Goal: Task Accomplishment & Management: Use online tool/utility

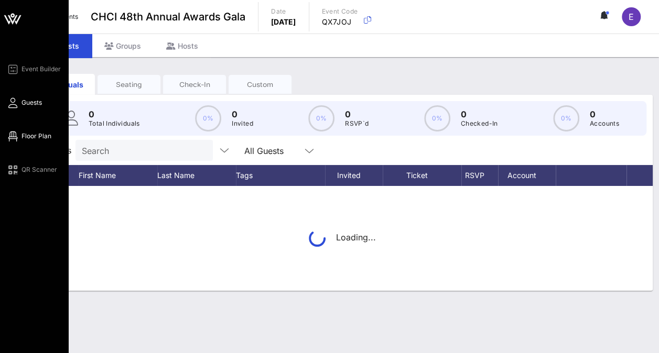
click at [37, 135] on span "Floor Plan" at bounding box center [36, 135] width 30 height 9
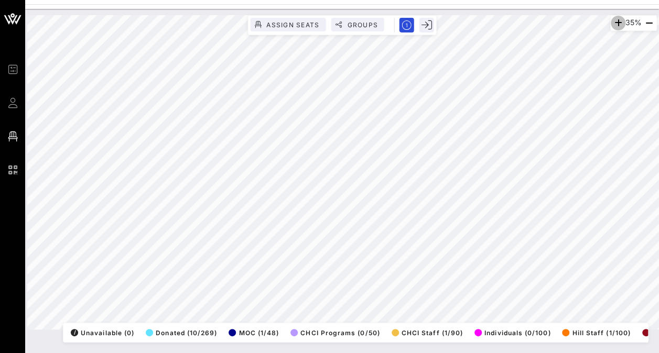
click at [615, 19] on icon "button" at bounding box center [617, 23] width 13 height 13
click at [615, 19] on icon "button" at bounding box center [619, 23] width 13 height 13
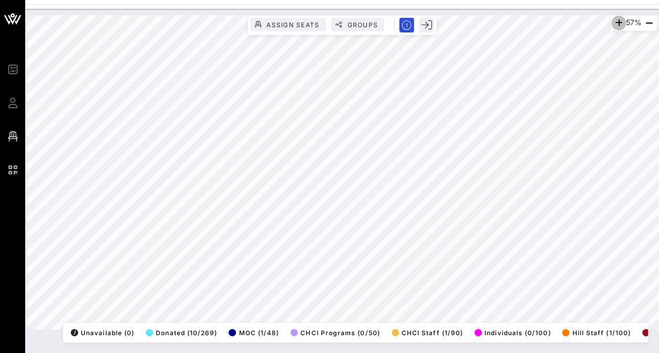
click at [615, 19] on icon "button" at bounding box center [618, 23] width 13 height 13
click at [613, 24] on icon "button" at bounding box center [617, 23] width 13 height 13
click at [612, 24] on icon "button" at bounding box center [617, 23] width 13 height 13
click at [612, 25] on icon "button" at bounding box center [618, 23] width 13 height 13
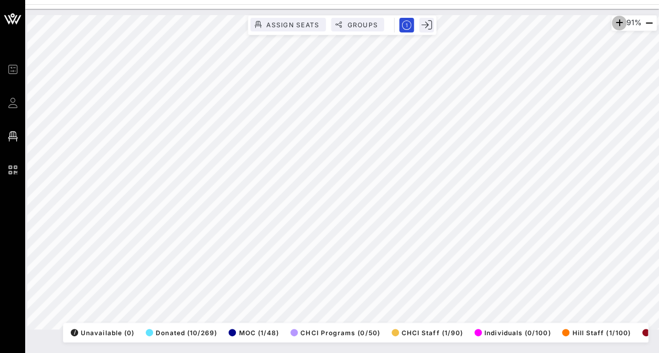
click at [612, 25] on icon "button" at bounding box center [618, 23] width 13 height 13
click at [611, 25] on icon "button" at bounding box center [615, 23] width 13 height 13
click at [611, 25] on icon "button" at bounding box center [617, 23] width 13 height 13
click at [0, 60] on html "Event Builder Guests Floor Plan QR Scanner CHCI 48th Annual Awards Gala 100% As…" at bounding box center [329, 176] width 659 height 353
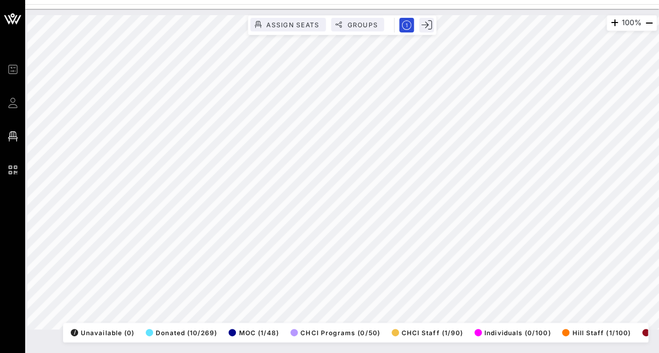
click at [658, 130] on html "Event Builder Guests Floor Plan QR Scanner CHCI 48th Annual Awards Gala 100% As…" at bounding box center [329, 176] width 659 height 353
click at [412, 34] on div "106% Assign Seats Groups Exit All Reserved Shared Total Guests 1291 Total Seate…" at bounding box center [341, 172] width 629 height 314
click at [649, 25] on icon "button" at bounding box center [648, 23] width 13 height 13
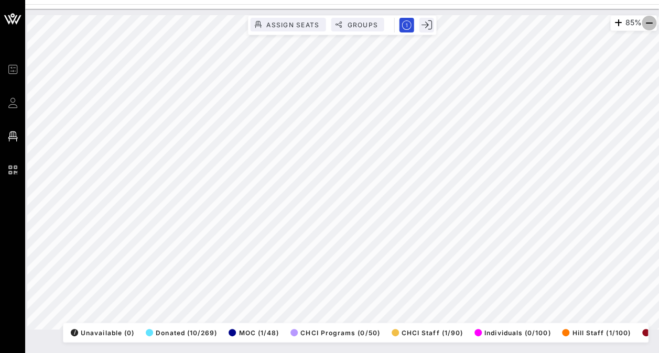
click at [649, 25] on icon "button" at bounding box center [648, 23] width 13 height 13
click at [616, 21] on icon "button" at bounding box center [617, 23] width 13 height 13
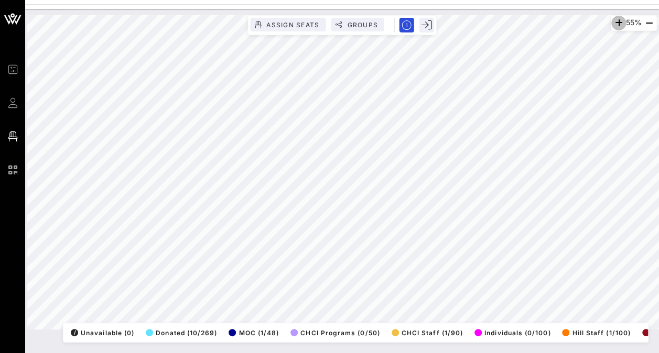
click at [616, 21] on icon "button" at bounding box center [618, 23] width 13 height 13
click at [616, 21] on icon "button" at bounding box center [617, 23] width 13 height 13
click at [616, 21] on icon "button" at bounding box center [618, 23] width 13 height 13
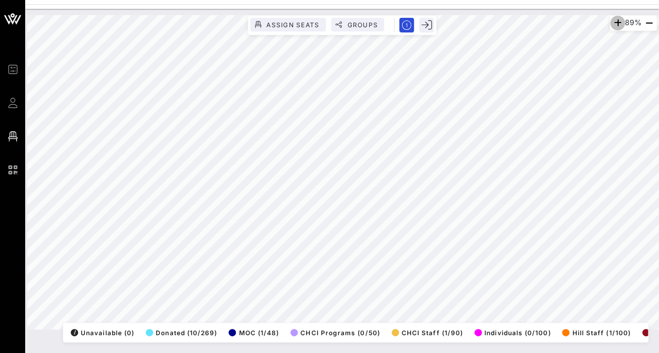
click at [616, 21] on icon "button" at bounding box center [617, 23] width 13 height 13
click at [645, 20] on icon "button" at bounding box center [648, 23] width 13 height 13
click at [614, 23] on icon "button" at bounding box center [617, 23] width 13 height 13
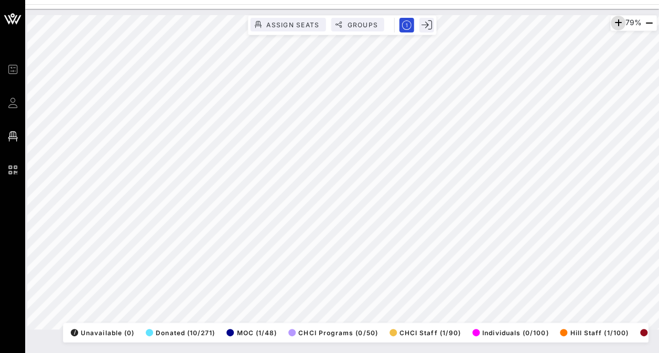
click at [614, 23] on icon "button" at bounding box center [617, 23] width 13 height 13
click at [614, 23] on icon "button" at bounding box center [614, 23] width 13 height 13
click at [614, 23] on icon "button" at bounding box center [615, 23] width 13 height 13
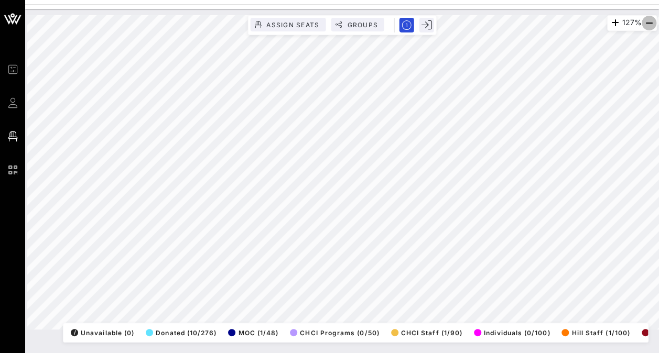
click at [646, 23] on icon "button" at bounding box center [648, 23] width 13 height 13
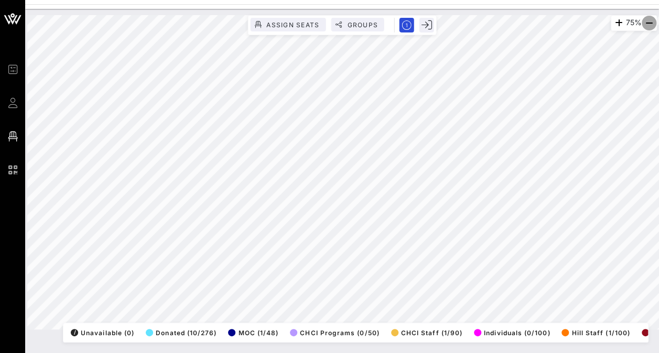
click at [646, 23] on icon "button" at bounding box center [648, 23] width 13 height 13
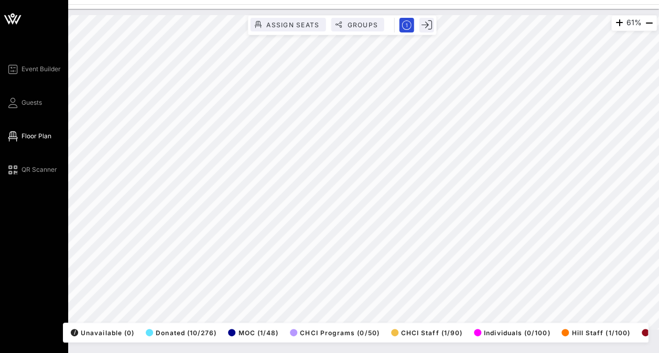
click at [0, 342] on html "Event Builder Guests Floor Plan QR Scanner CHCI 48th Annual Awards Gala 61% Ass…" at bounding box center [329, 176] width 659 height 353
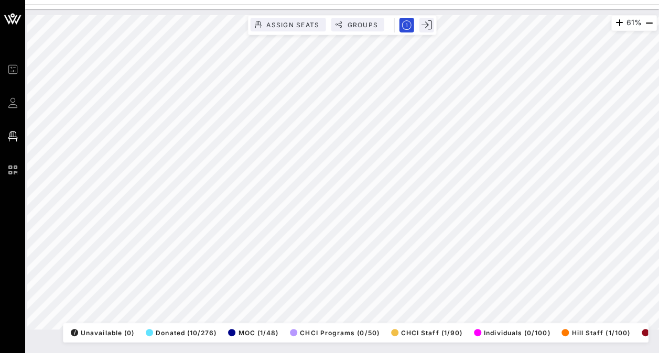
click at [0, 225] on html "Event Builder Guests Floor Plan QR Scanner CHCI 48th Annual Awards Gala 61% Ass…" at bounding box center [329, 176] width 659 height 353
click at [595, 353] on html "Event Builder Guests Floor Plan QR Scanner CHCI 48th Annual Awards Gala 61% Ass…" at bounding box center [329, 176] width 659 height 353
click at [262, 343] on div "61% Assign Seats Groups Exit All Reserved Shared Total Guests 1286 Total Seated…" at bounding box center [341, 181] width 633 height 344
click at [614, 24] on icon "button" at bounding box center [618, 23] width 13 height 13
click at [614, 24] on icon "button" at bounding box center [617, 23] width 13 height 13
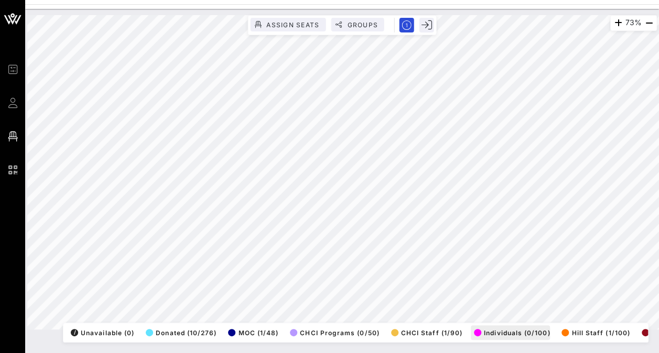
click at [476, 319] on div "73% Assign Seats Groups Exit All Reserved Shared Total Guests 1286 Total Seated…" at bounding box center [341, 172] width 629 height 314
click at [453, 353] on html "Event Builder Guests Floor Plan QR Scanner CHCI 48th Annual Awards Gala 73% Ass…" at bounding box center [329, 176] width 659 height 353
click at [286, 353] on html "Event Builder Guests Floor Plan QR Scanner CHCI 48th Annual Awards Gala 73% Ass…" at bounding box center [329, 176] width 659 height 353
click at [328, 353] on html "Event Builder Guests Floor Plan QR Scanner CHCI 48th Annual Awards Gala 73% Ass…" at bounding box center [329, 176] width 659 height 353
click at [645, 23] on icon "button" at bounding box center [648, 23] width 13 height 13
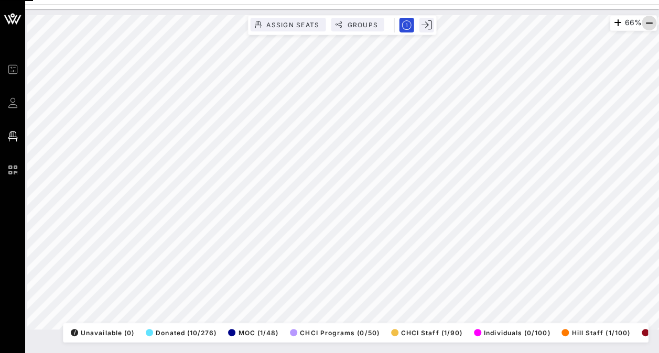
click at [645, 23] on icon "button" at bounding box center [648, 23] width 13 height 13
click at [611, 23] on icon "button" at bounding box center [617, 23] width 13 height 13
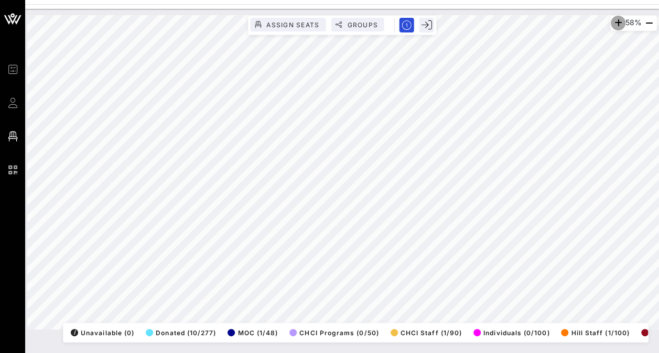
click at [611, 23] on icon "button" at bounding box center [617, 23] width 13 height 13
click at [620, 23] on icon "button" at bounding box center [619, 23] width 13 height 13
click at [620, 23] on span "button" at bounding box center [617, 23] width 15 height 13
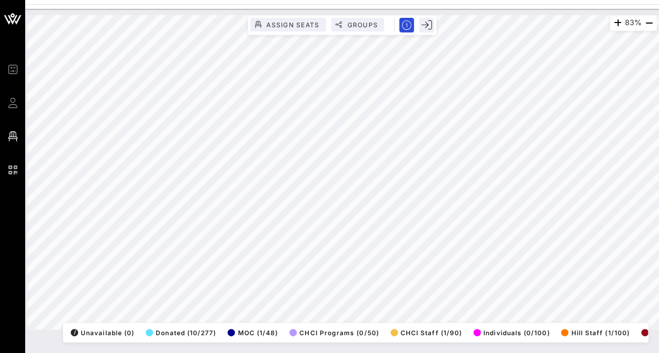
click at [658, 0] on html "Event Builder Guests Floor Plan QR Scanner CHCI 48th Annual Awards Gala 83% Ass…" at bounding box center [329, 176] width 659 height 353
click at [650, 22] on icon "button" at bounding box center [648, 23] width 13 height 13
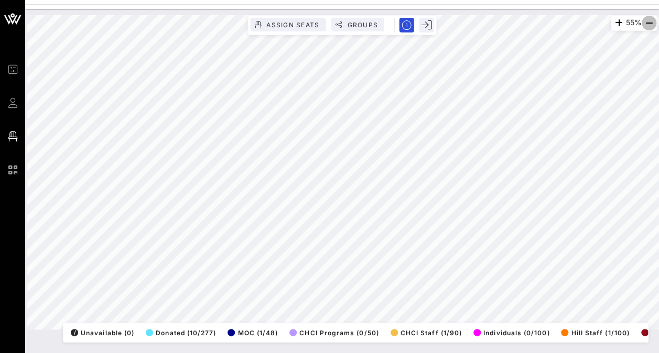
click at [650, 22] on icon "button" at bounding box center [648, 23] width 13 height 13
click at [0, 169] on html "Event Builder Guests Floor Plan QR Scanner CHCI 48th Annual Awards Gala 44% Ass…" at bounding box center [329, 176] width 659 height 353
click at [611, 24] on icon "button" at bounding box center [617, 23] width 13 height 13
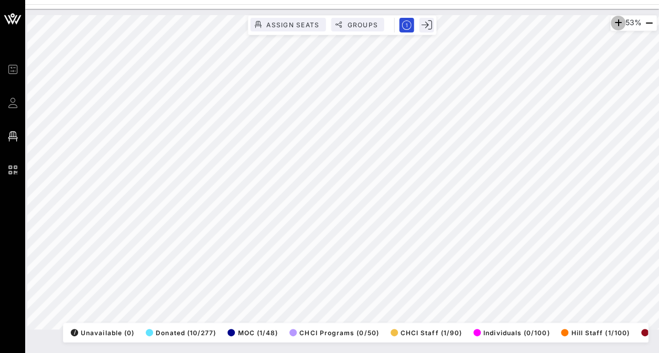
click at [611, 24] on icon "button" at bounding box center [617, 23] width 13 height 13
click at [613, 26] on icon "button" at bounding box center [617, 23] width 13 height 13
click at [613, 26] on icon "button" at bounding box center [619, 23] width 13 height 13
click at [613, 26] on icon "button" at bounding box center [617, 23] width 13 height 13
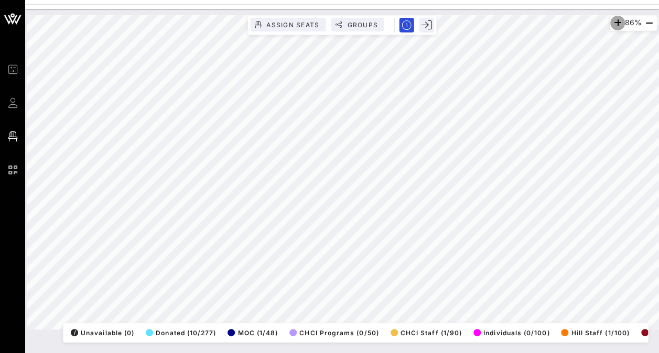
click at [613, 26] on icon "button" at bounding box center [617, 23] width 13 height 13
click at [613, 26] on icon "button" at bounding box center [614, 23] width 13 height 13
click at [649, 22] on icon "button" at bounding box center [648, 23] width 13 height 13
click at [653, 24] on icon "button" at bounding box center [648, 23] width 13 height 13
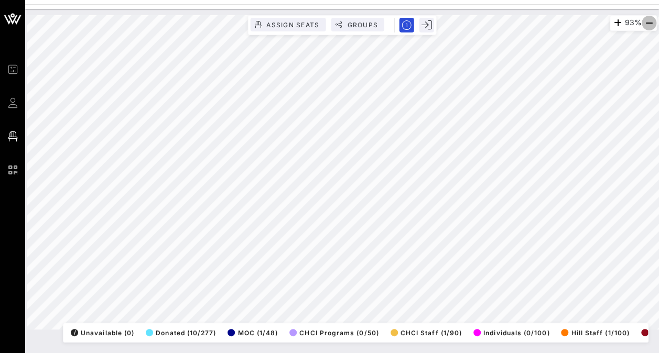
click at [653, 24] on icon "button" at bounding box center [648, 23] width 13 height 13
click at [649, 22] on icon "button" at bounding box center [648, 23] width 13 height 13
click at [649, 20] on icon "button" at bounding box center [648, 23] width 13 height 13
click at [649, 24] on icon "button" at bounding box center [648, 23] width 13 height 13
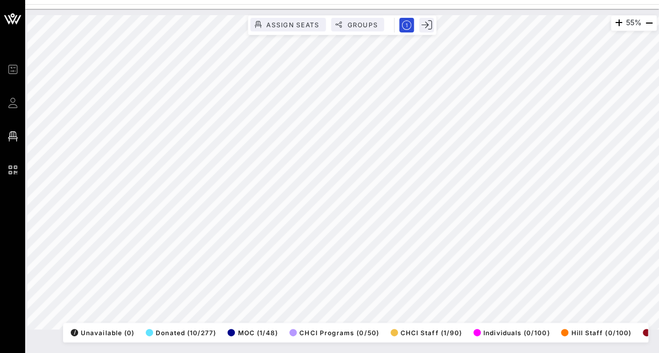
click at [425, 0] on html "Event Builder Guests Floor Plan QR Scanner CHCI 48th Annual Awards Gala 55% Ass…" at bounding box center [329, 176] width 659 height 353
click at [231, 353] on html "Event Builder Guests Floor Plan QR Scanner CHCI 48th Annual Awards Gala 55% Ass…" at bounding box center [329, 176] width 659 height 353
click at [615, 25] on icon "button" at bounding box center [618, 23] width 13 height 13
click at [615, 25] on icon "button" at bounding box center [617, 23] width 13 height 13
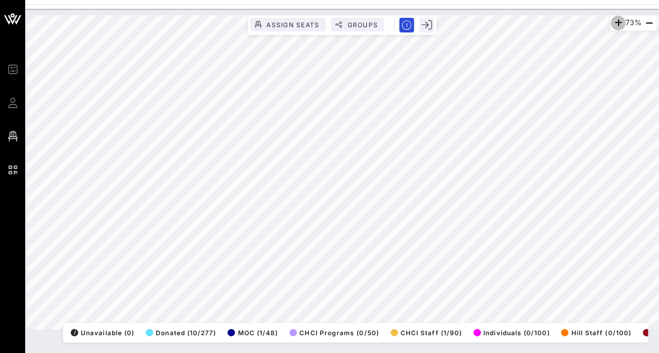
click at [615, 25] on icon "button" at bounding box center [617, 23] width 13 height 13
click at [645, 26] on icon "button" at bounding box center [648, 23] width 13 height 13
click at [216, 350] on div "57% Assign Seats Groups Exit All Reserved Shared Total Guests 1278 Total Seated…" at bounding box center [341, 181] width 633 height 344
click at [466, 349] on div "57% Assign Seats Groups Exit All Reserved Shared Total Guests 1278 Total Seated…" at bounding box center [341, 181] width 633 height 344
